Goal: Task Accomplishment & Management: Use online tool/utility

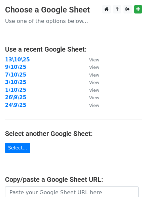
scroll to position [117, 0]
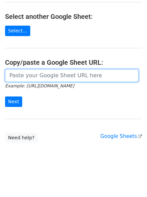
click at [56, 75] on input "url" at bounding box center [72, 75] width 134 height 13
paste input "[URL][DOMAIN_NAME]"
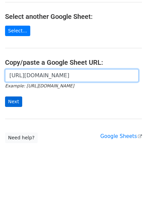
scroll to position [0, 149]
type input "[URL][DOMAIN_NAME]"
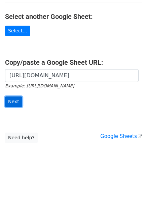
click at [10, 104] on input "Next" at bounding box center [13, 101] width 17 height 10
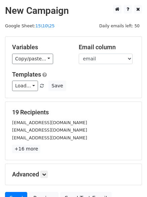
click at [24, 64] on div "Variables Copy/paste... {{email}} {{name}} Email column email name Templates Lo…" at bounding box center [73, 67] width 137 height 61
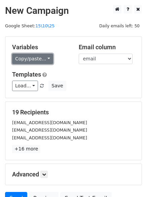
click at [25, 60] on link "Copy/paste..." at bounding box center [32, 59] width 41 height 10
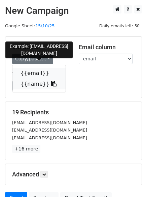
click at [23, 80] on div "{{email}} {{name}}" at bounding box center [39, 79] width 54 height 28
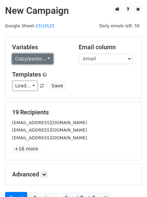
click at [28, 61] on link "Copy/paste..." at bounding box center [32, 59] width 41 height 10
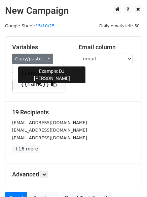
click at [35, 87] on link "{{name}}" at bounding box center [38, 84] width 53 height 11
